Goal: Check status

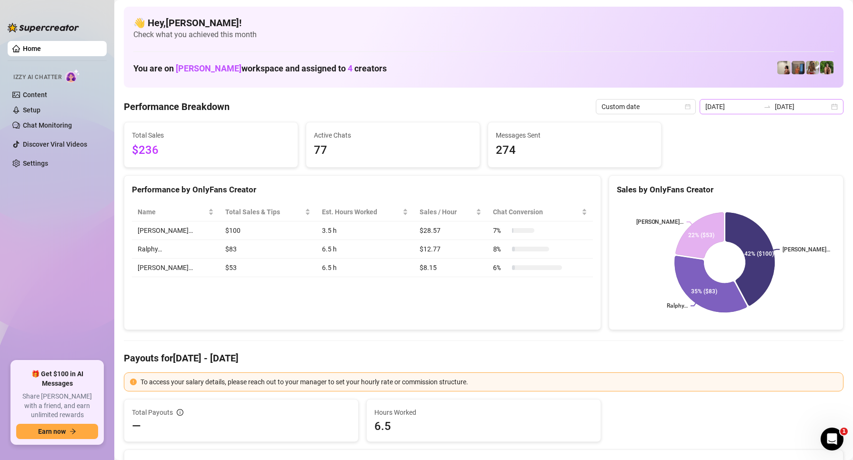
click at [764, 102] on div "[DATE] [DATE]" at bounding box center [772, 106] width 144 height 15
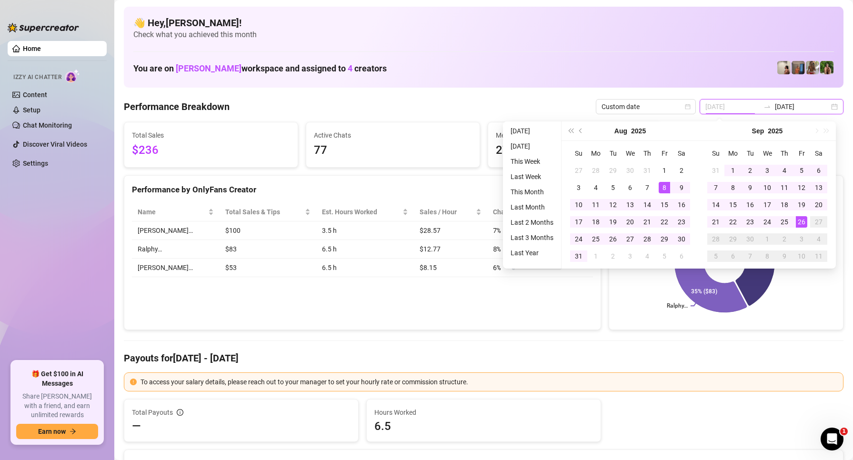
type input "[DATE]"
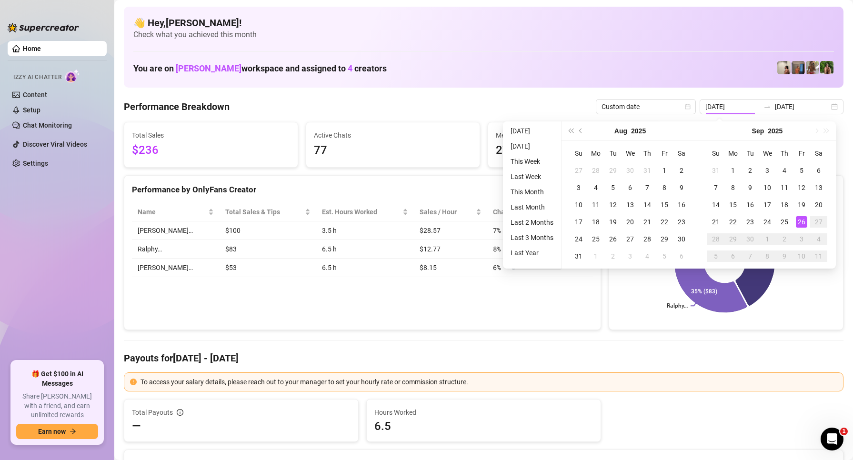
click at [458, 101] on div "Performance Breakdown Custom date [DATE] [DATE]" at bounding box center [484, 106] width 720 height 15
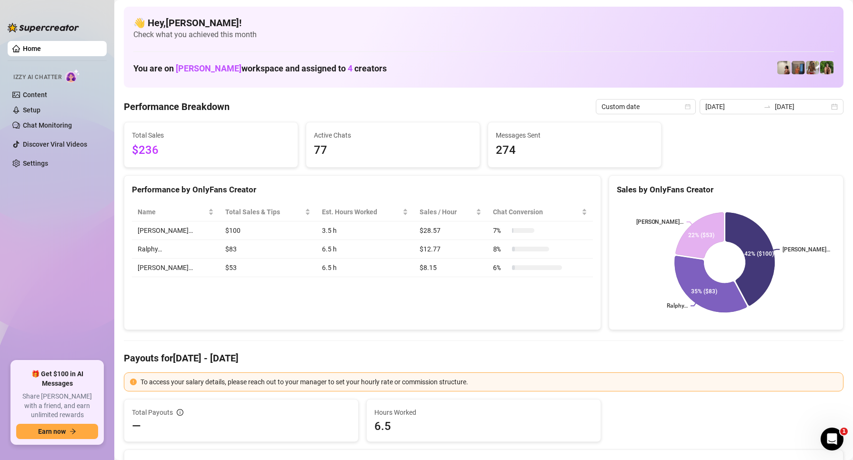
drag, startPoint x: 413, startPoint y: 280, endPoint x: 182, endPoint y: 222, distance: 237.4
click at [413, 280] on div "Name Total Sales & Tips Est. Hours Worked Sales / Hour Chat Conversion [PERSON_…" at bounding box center [362, 240] width 476 height 90
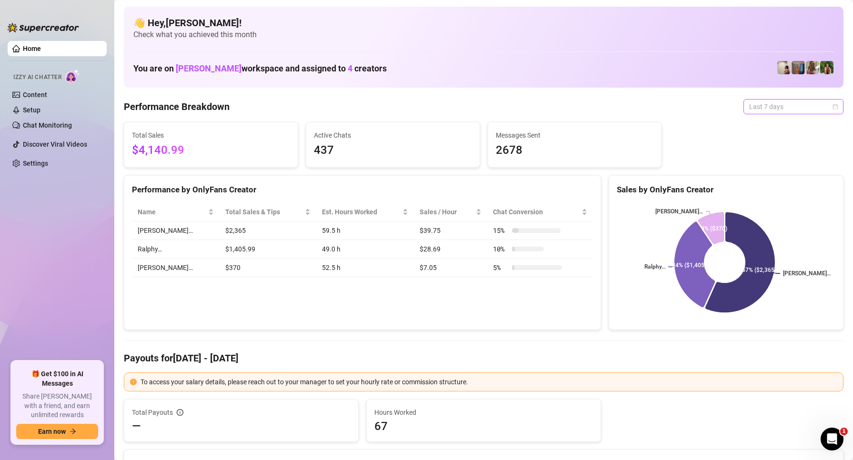
click at [767, 112] on span "Last 7 days" at bounding box center [793, 107] width 89 height 14
click at [765, 186] on div "Custom date" at bounding box center [785, 187] width 85 height 10
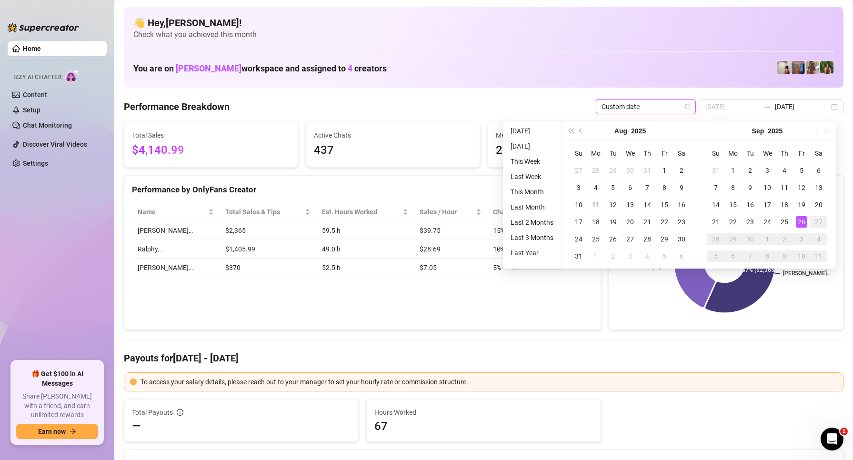
type input "[DATE]"
click at [803, 226] on div "26" at bounding box center [801, 221] width 11 height 11
click at [803, 225] on div "26" at bounding box center [801, 221] width 11 height 11
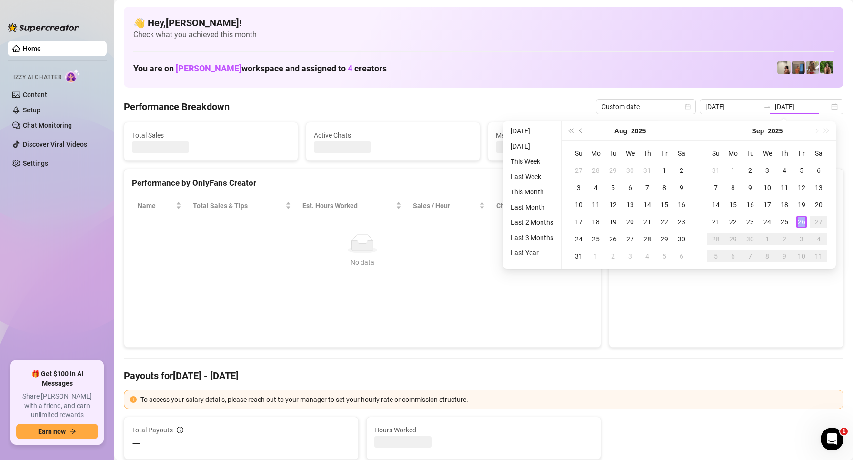
type input "[DATE]"
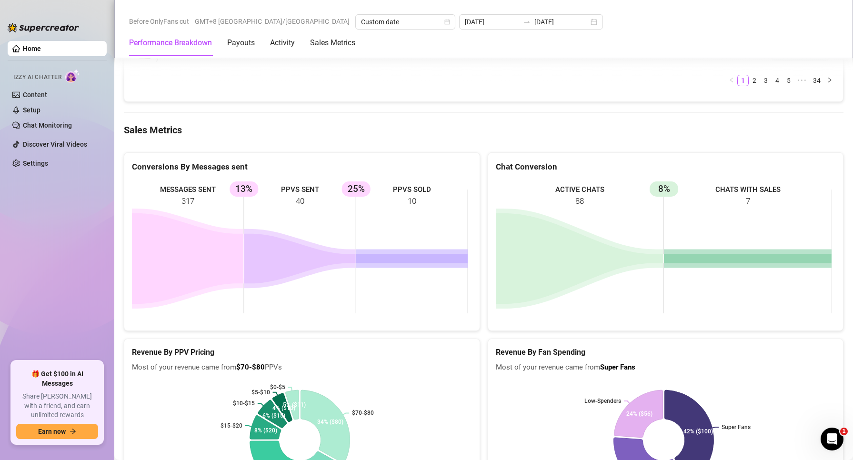
scroll to position [1191, 0]
